Goal: Information Seeking & Learning: Learn about a topic

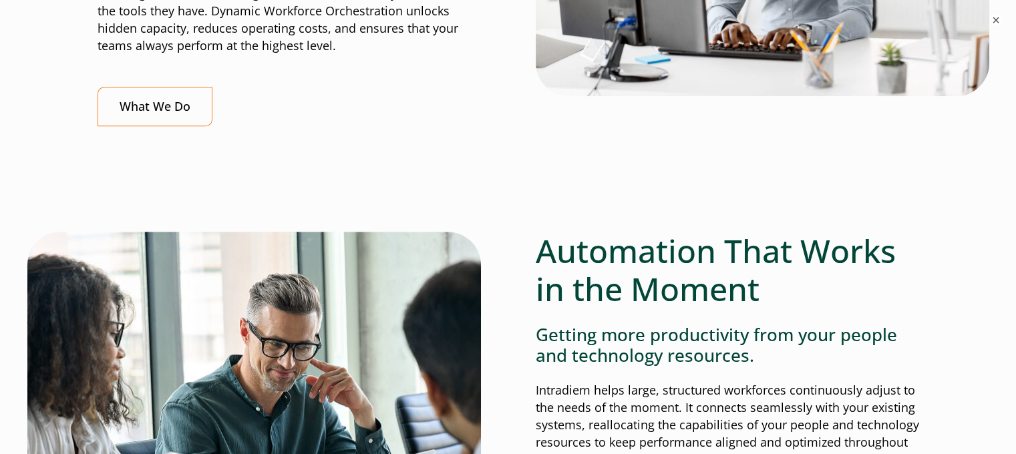
scroll to position [869, 0]
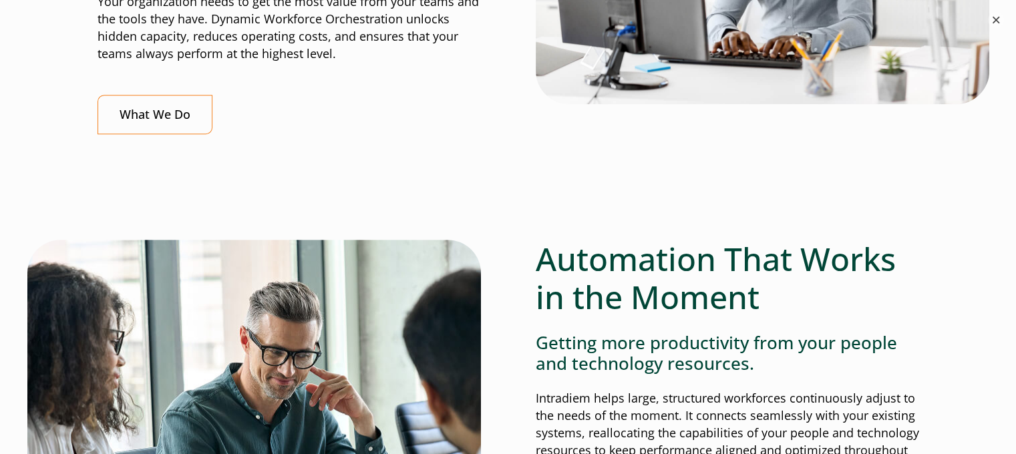
click at [998, 12] on button "×" at bounding box center [996, 20] width 16 height 16
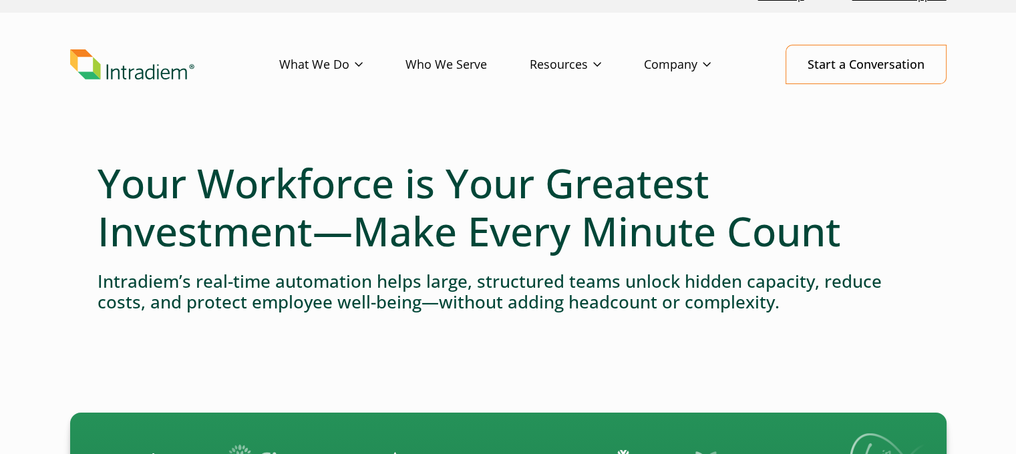
scroll to position [0, 0]
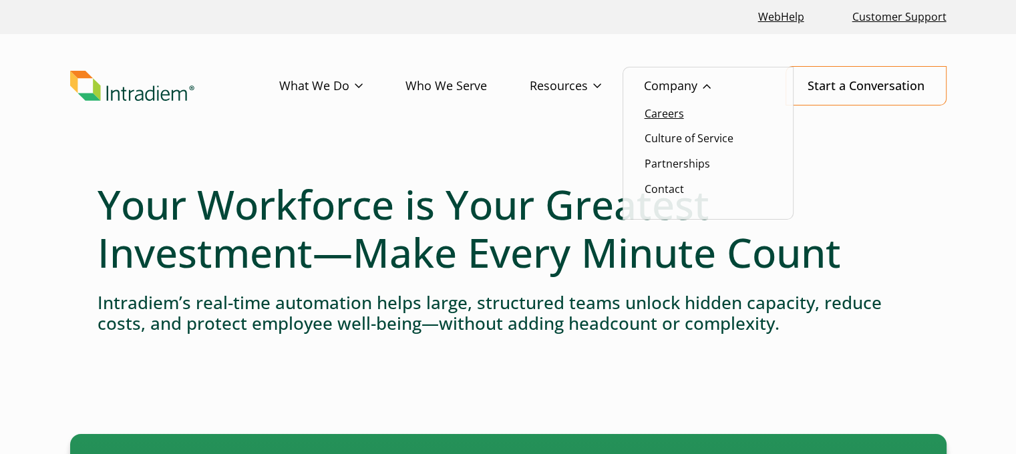
click at [670, 116] on link "Careers" at bounding box center [664, 113] width 39 height 15
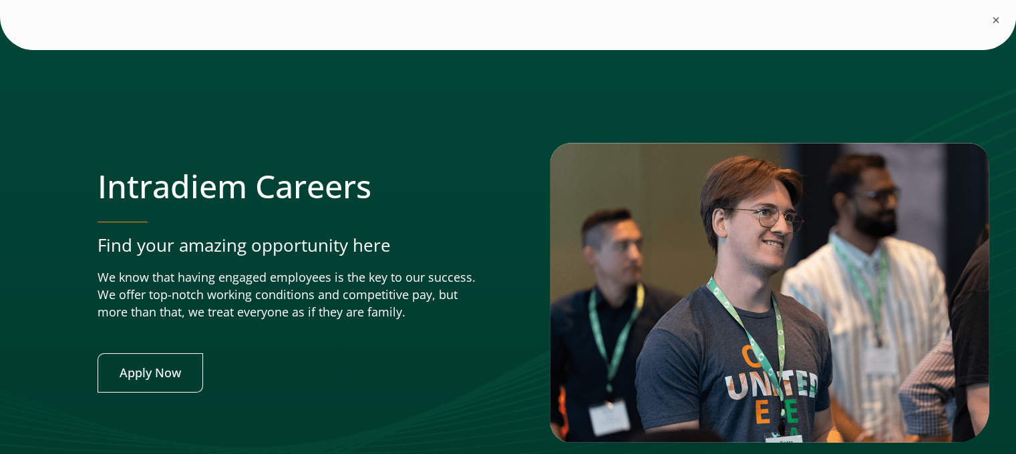
scroll to position [5442, 0]
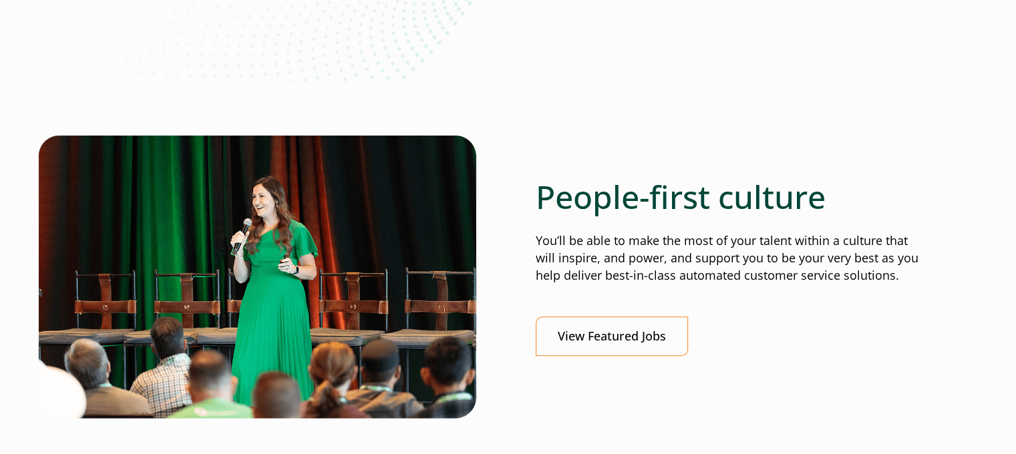
scroll to position [401, 0]
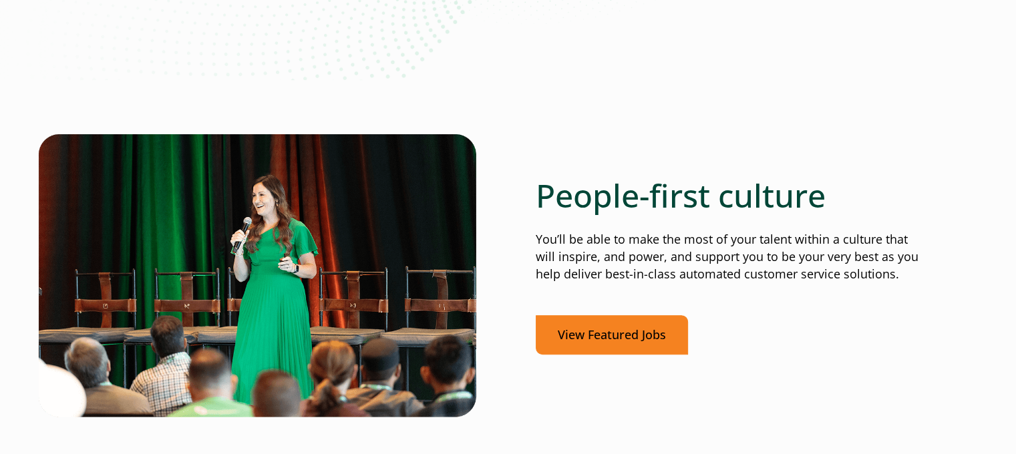
click at [679, 342] on link "View Featured Jobs" at bounding box center [612, 334] width 152 height 39
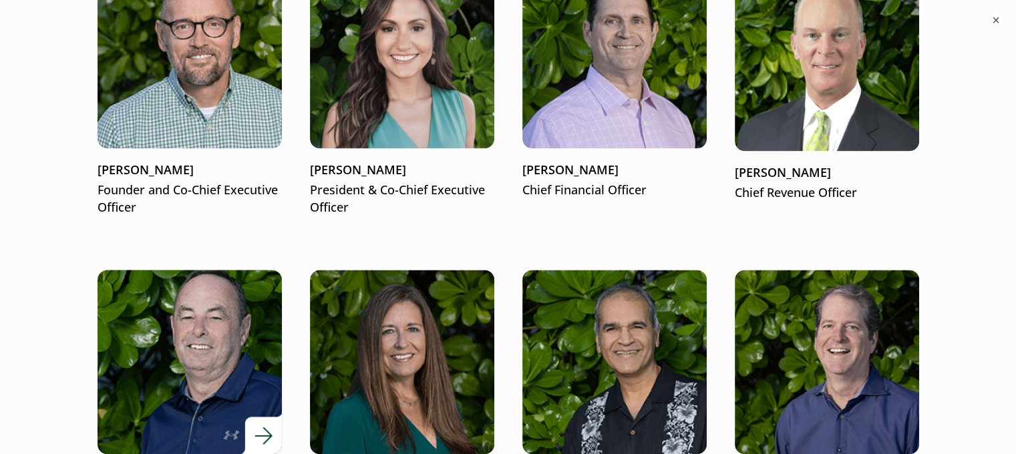
scroll to position [1804, 0]
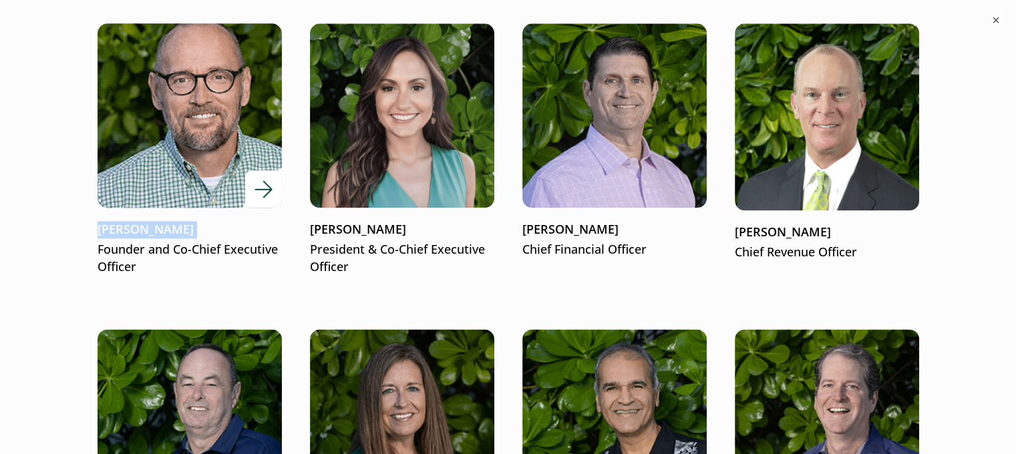
drag, startPoint x: 88, startPoint y: 235, endPoint x: 216, endPoint y: 230, distance: 129.0
copy p "[PERSON_NAME]"
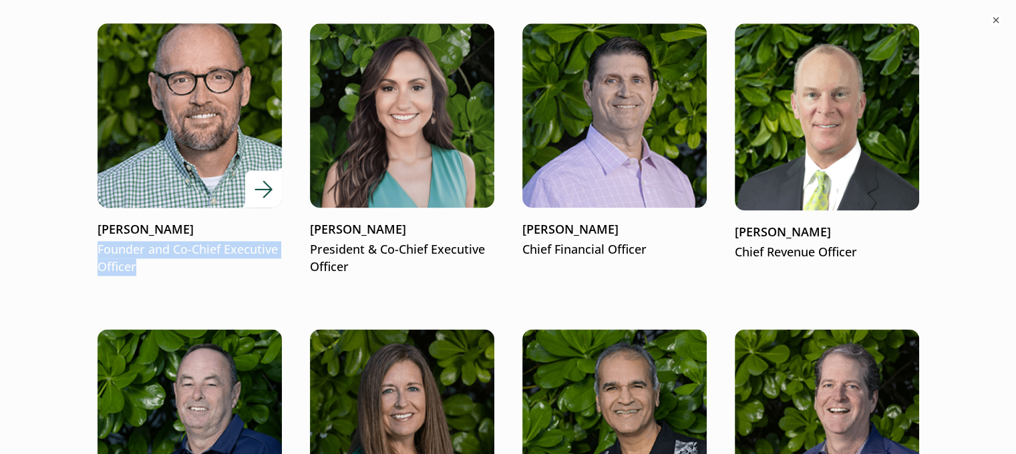
drag, startPoint x: 176, startPoint y: 280, endPoint x: 99, endPoint y: 253, distance: 82.2
click at [99, 253] on ul "[PERSON_NAME] Founder and Co-Chief Executive Officer [PERSON_NAME] President & …" at bounding box center [509, 455] width 822 height 864
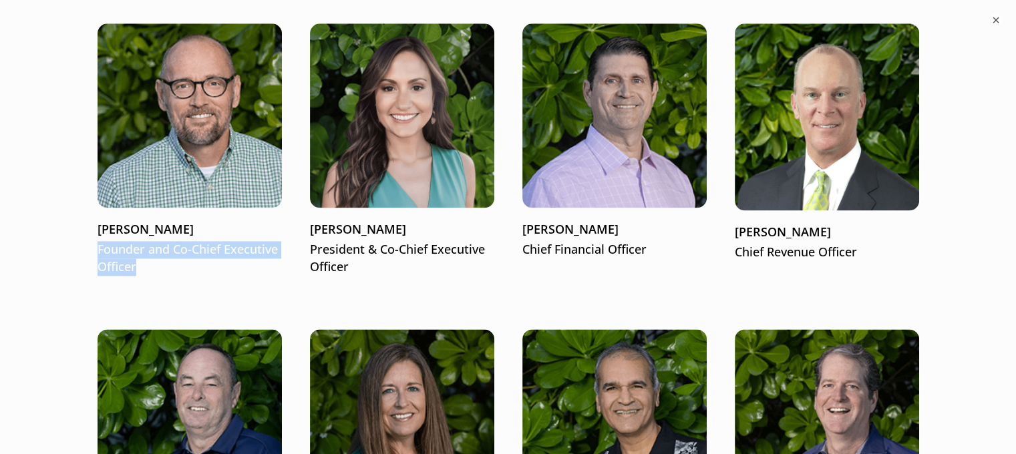
copy p "Founder and Co-Chief Executive Officer"
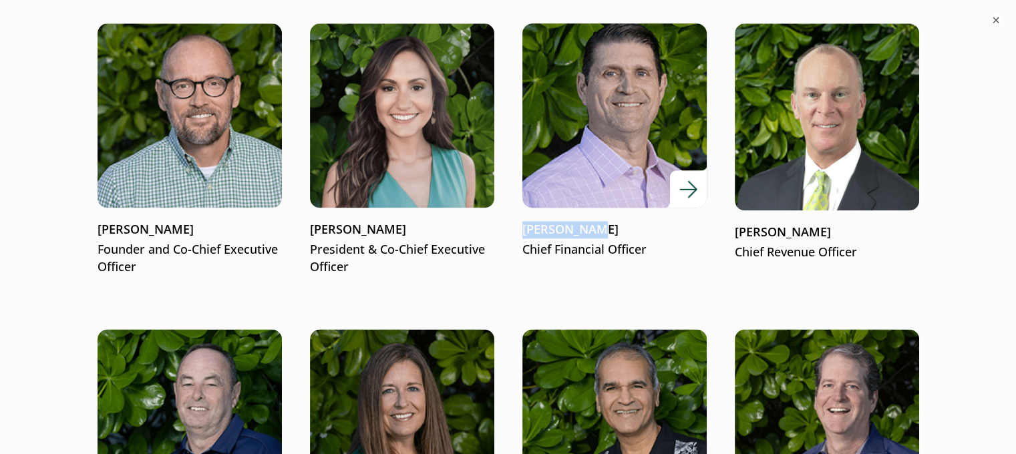
drag, startPoint x: 520, startPoint y: 225, endPoint x: 628, endPoint y: 220, distance: 108.3
click at [628, 220] on ul "[PERSON_NAME] Founder and Co-Chief Executive Officer [PERSON_NAME] President & …" at bounding box center [509, 455] width 822 height 864
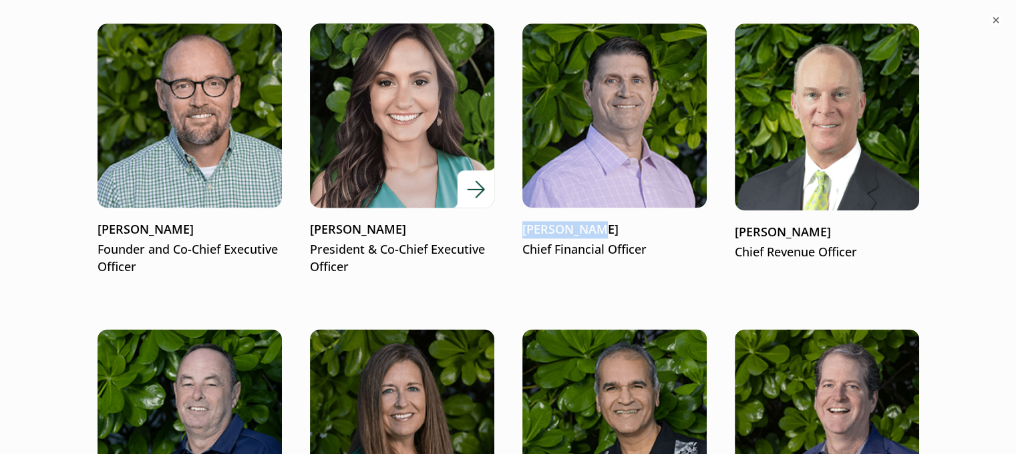
copy p "[PERSON_NAME]"
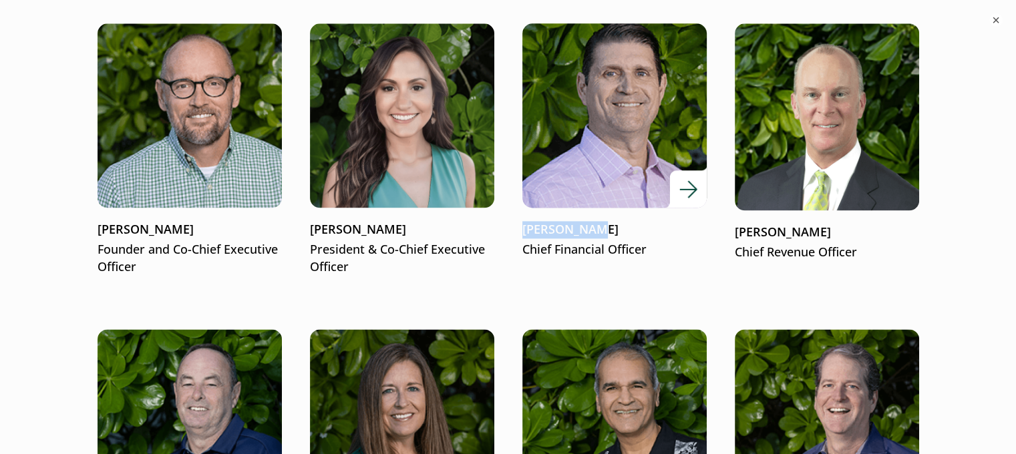
click at [525, 246] on p "Chief Financial Officer" at bounding box center [615, 249] width 184 height 17
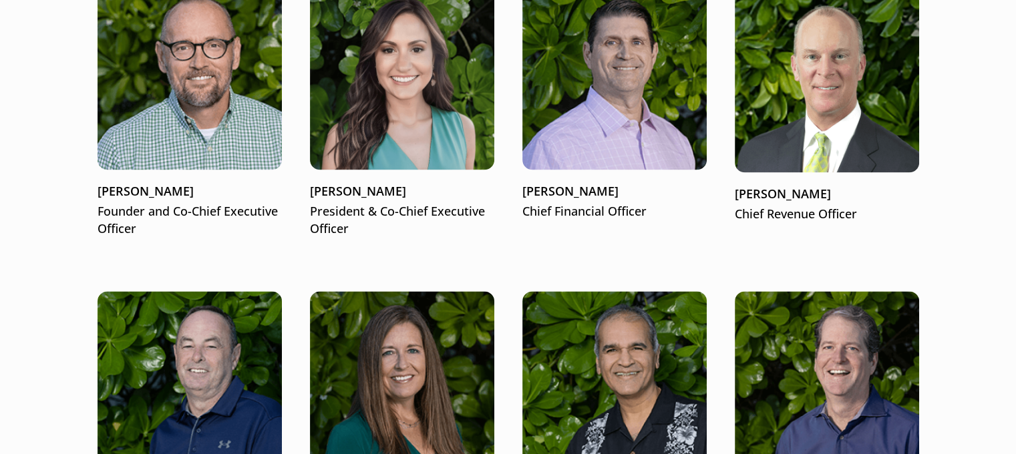
scroll to position [1804, 0]
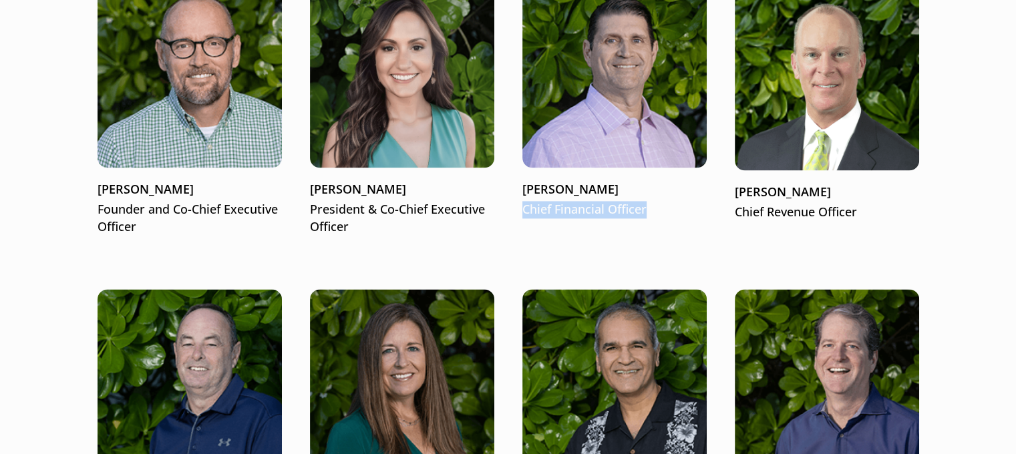
click at [520, 202] on ul "[PERSON_NAME] Founder and Co-Chief Executive Officer [PERSON_NAME] President & …" at bounding box center [509, 415] width 822 height 864
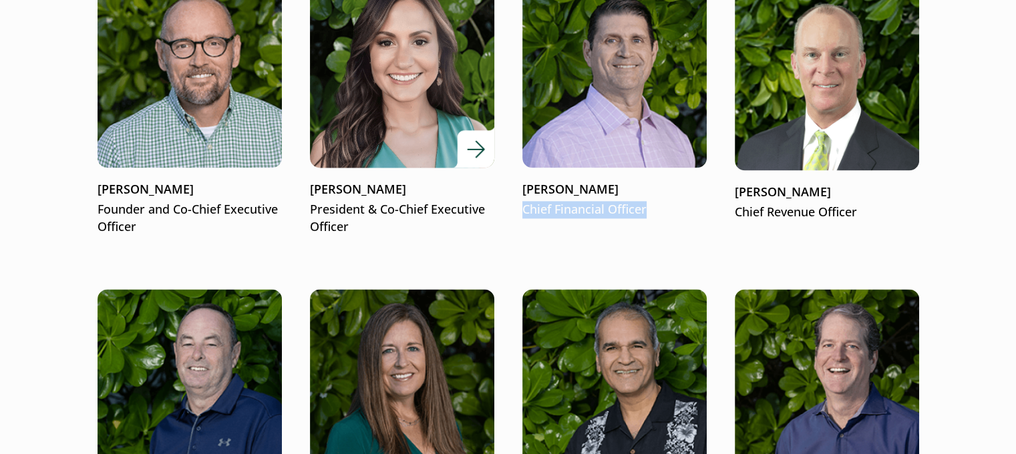
copy p "Chief Financial Officer"
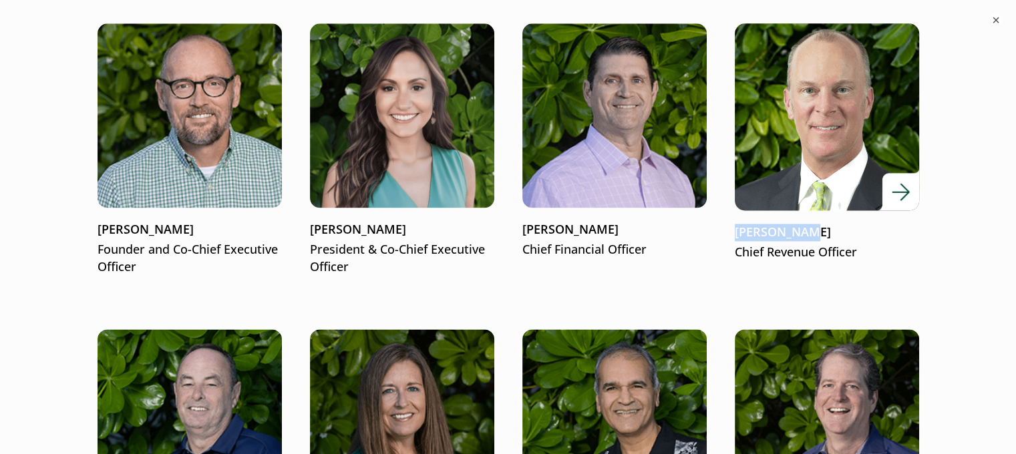
drag, startPoint x: 724, startPoint y: 224, endPoint x: 807, endPoint y: 228, distance: 83.0
click at [807, 228] on ul "[PERSON_NAME] Founder and Co-Chief Executive Officer [PERSON_NAME] President & …" at bounding box center [509, 455] width 822 height 864
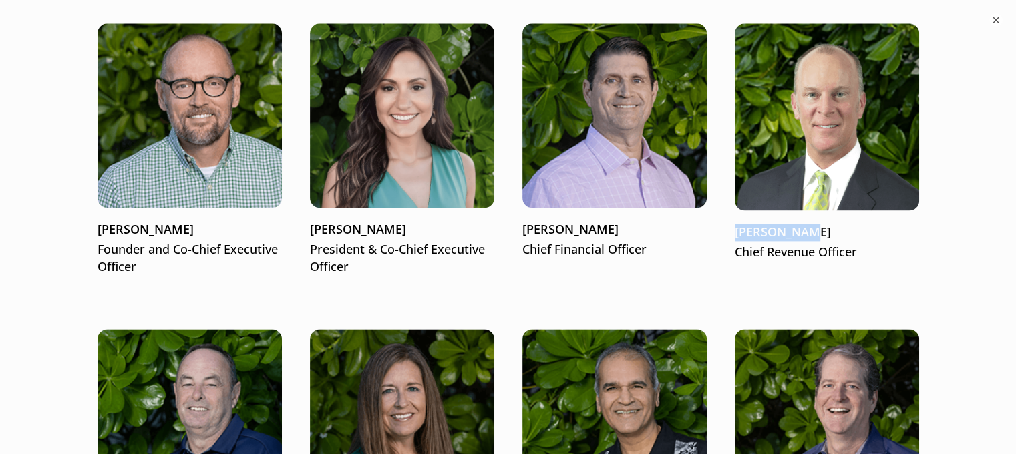
copy p "[PERSON_NAME]"
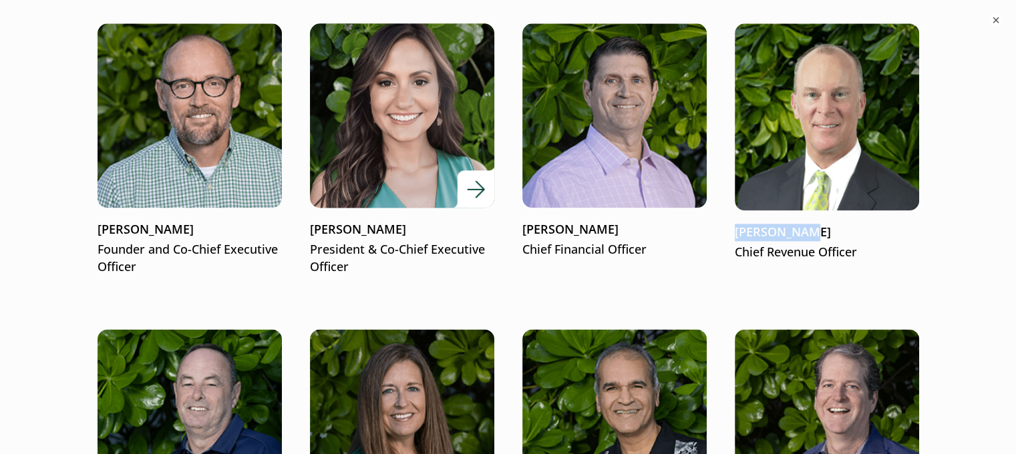
copy p "[PERSON_NAME]"
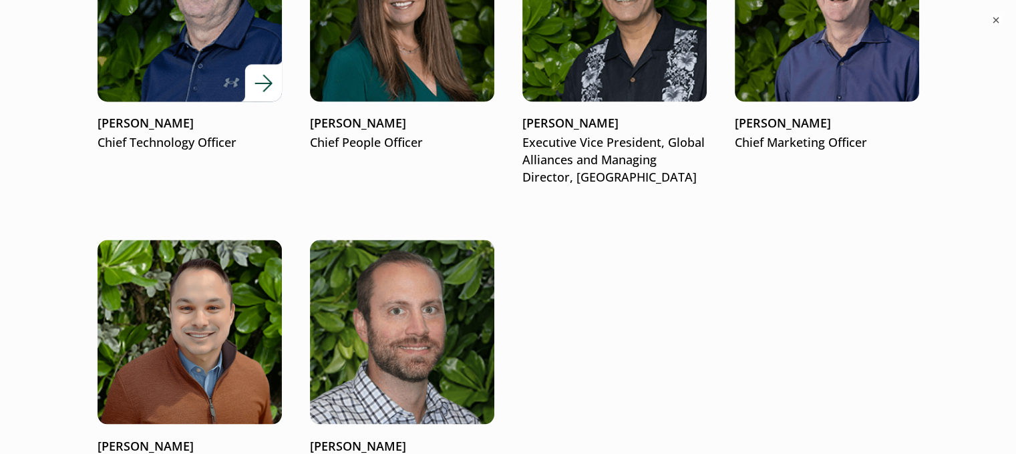
scroll to position [2205, 0]
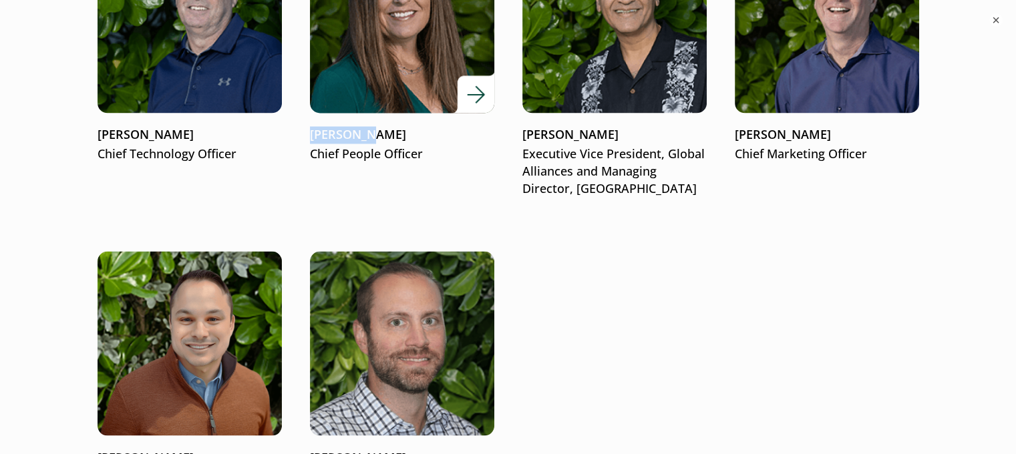
drag, startPoint x: 303, startPoint y: 130, endPoint x: 365, endPoint y: 129, distance: 62.2
click at [365, 129] on ul "[PERSON_NAME] Founder and Co-Chief Executive Officer [PERSON_NAME] President & …" at bounding box center [509, 54] width 822 height 864
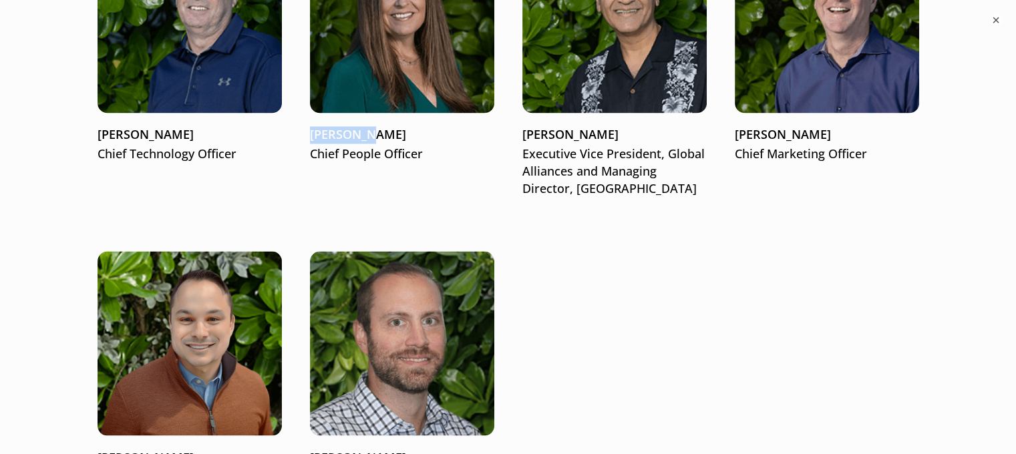
copy p "[PERSON_NAME]"
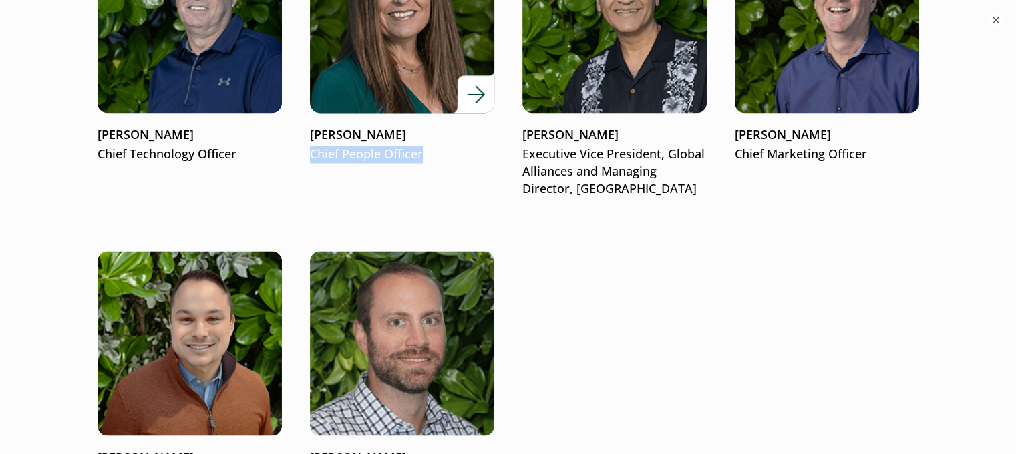
drag, startPoint x: 301, startPoint y: 152, endPoint x: 446, endPoint y: 155, distance: 145.7
click at [446, 155] on ul "[PERSON_NAME] Founder and Co-Chief Executive Officer [PERSON_NAME] President & …" at bounding box center [509, 54] width 822 height 864
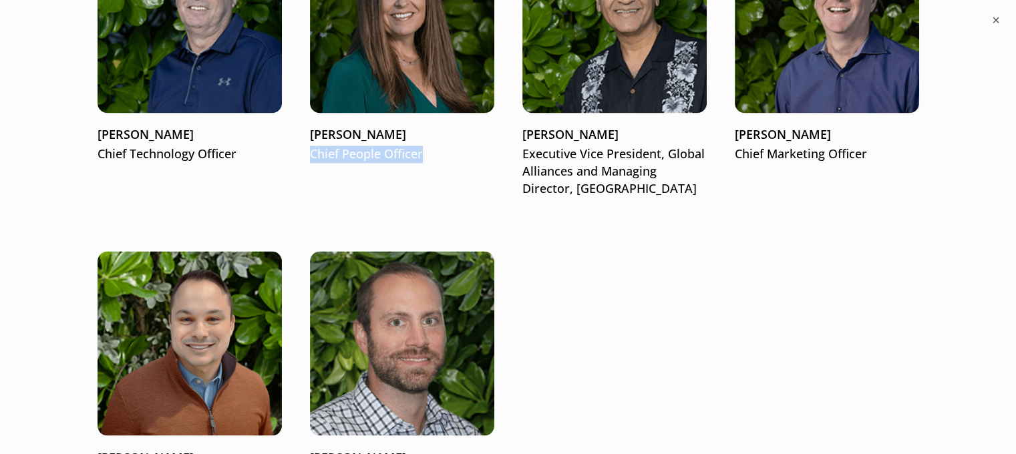
copy p "Chief People Officer"
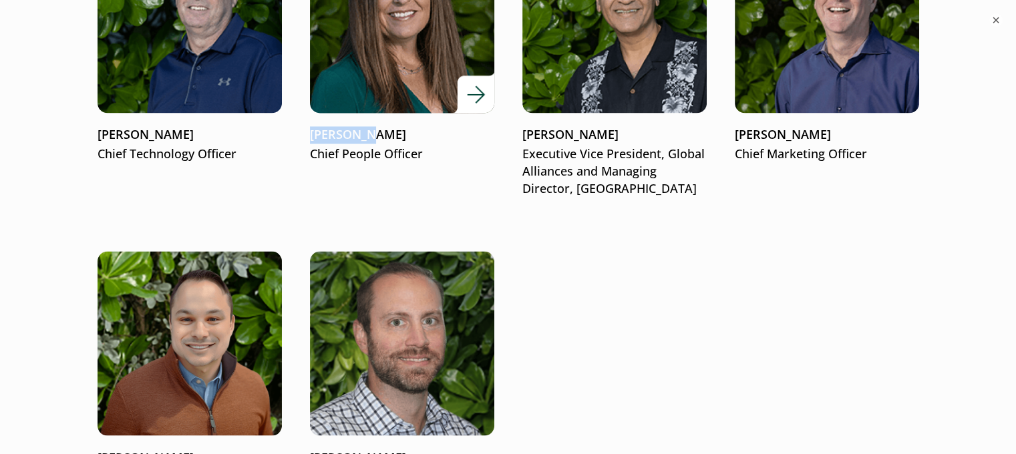
drag, startPoint x: 299, startPoint y: 128, endPoint x: 374, endPoint y: 135, distance: 74.5
click at [374, 135] on ul "[PERSON_NAME] Founder and Co-Chief Executive Officer [PERSON_NAME] President & …" at bounding box center [509, 54] width 822 height 864
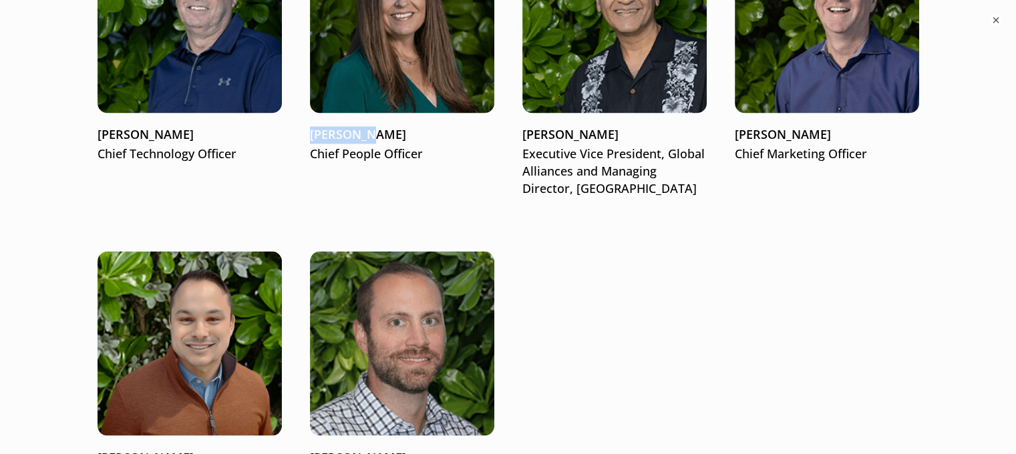
copy p "[PERSON_NAME]"
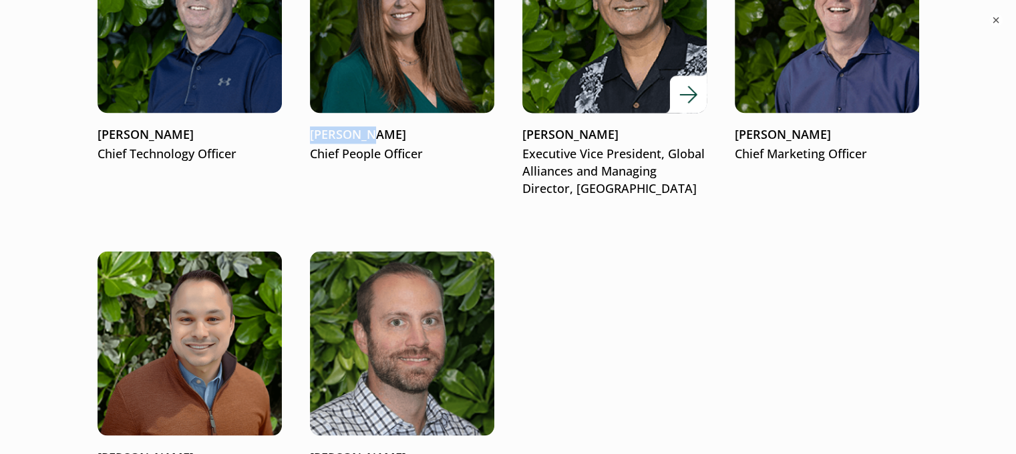
drag, startPoint x: 521, startPoint y: 130, endPoint x: 623, endPoint y: 130, distance: 102.2
click at [623, 130] on ul "[PERSON_NAME] Founder and Co-Chief Executive Officer [PERSON_NAME] President & …" at bounding box center [509, 54] width 822 height 864
copy p "[PERSON_NAME]"
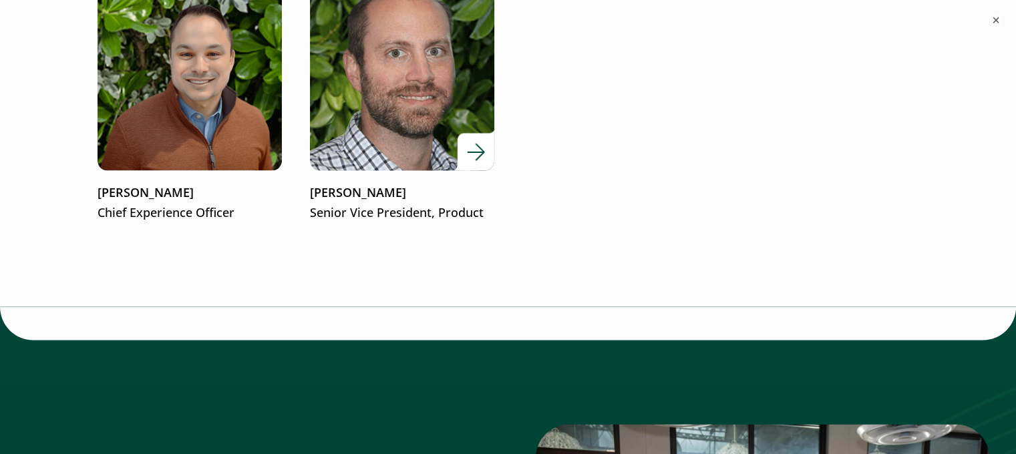
scroll to position [2472, 0]
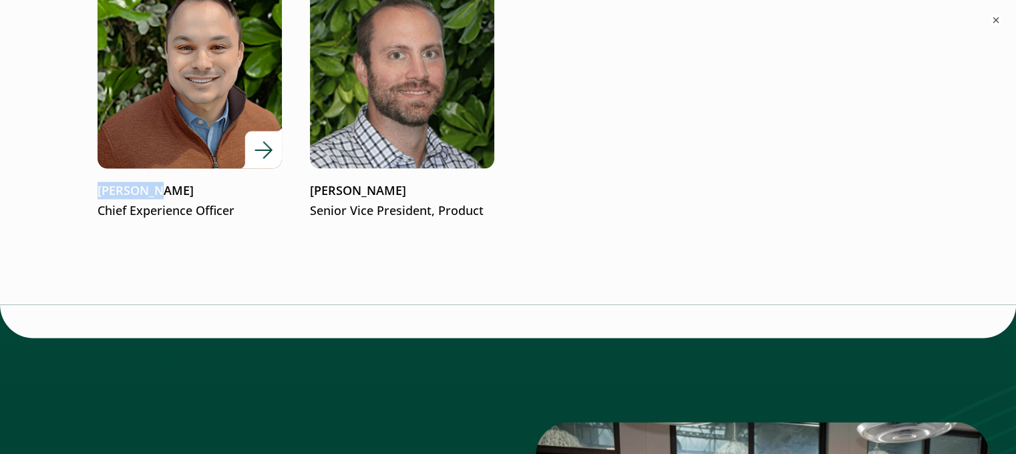
drag, startPoint x: 86, startPoint y: 189, endPoint x: 172, endPoint y: 178, distance: 86.9
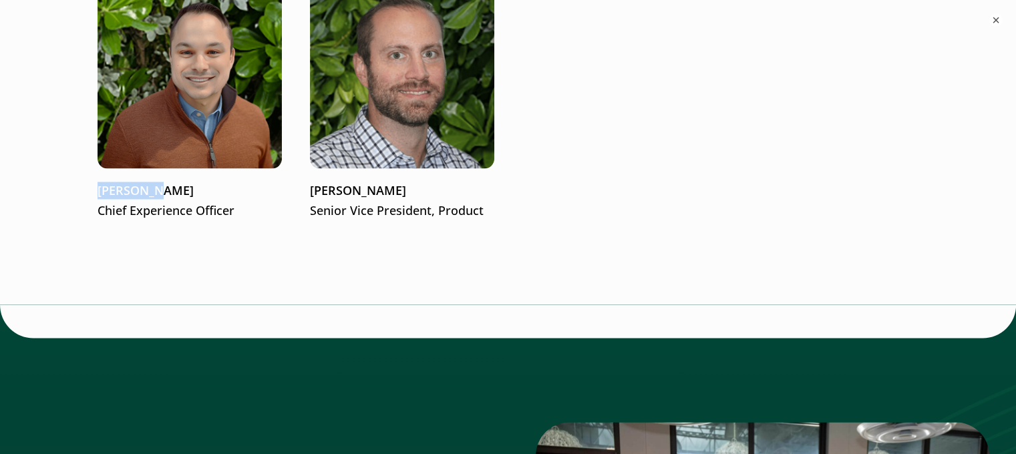
copy p "[PERSON_NAME]"
